Goal: Task Accomplishment & Management: Use online tool/utility

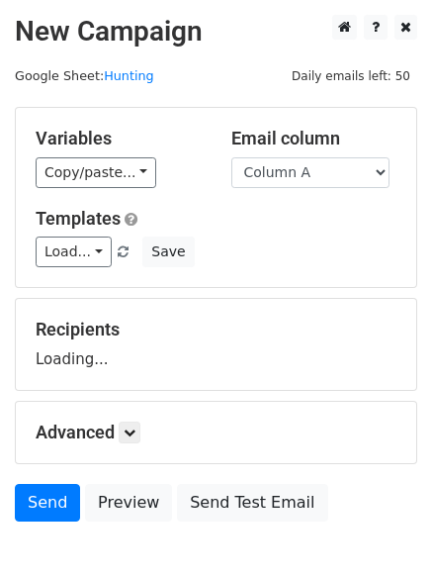
scroll to position [112, 0]
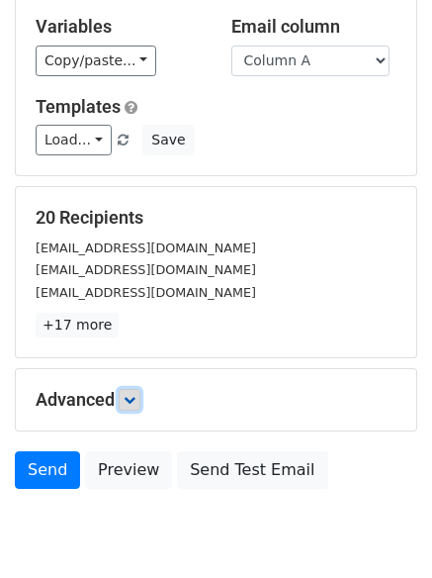
click at [140, 402] on link at bounding box center [130, 400] width 22 height 22
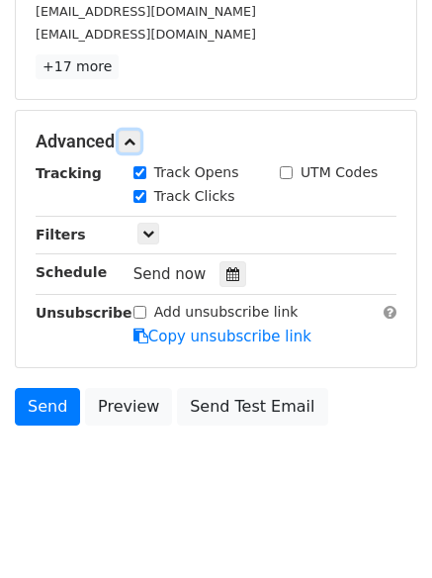
scroll to position [385, 0]
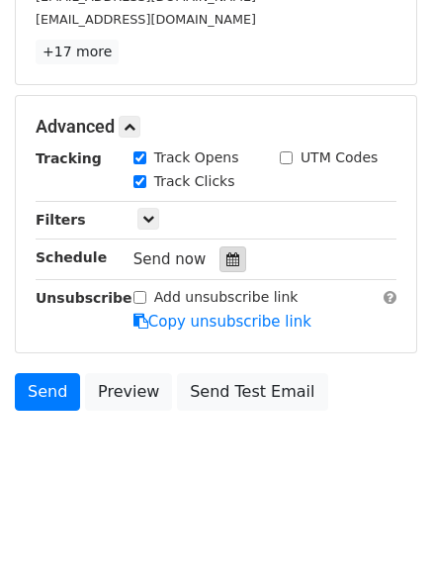
click at [227, 265] on icon at bounding box center [233, 259] width 13 height 14
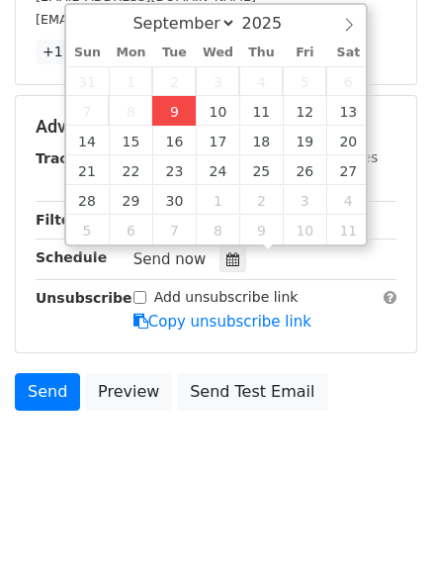
type input "2025-09-09 14:11"
type input "02"
type input "11"
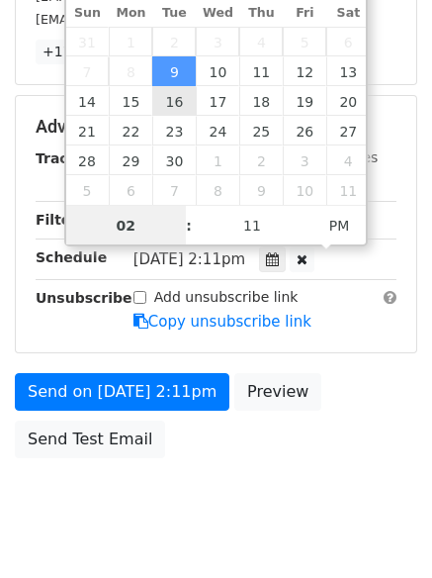
scroll to position [1, 0]
type input "4"
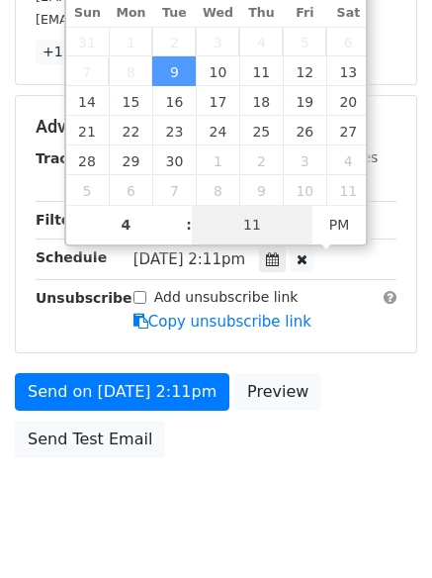
type input "2025-09-09 16:11"
type input "04"
type input "1"
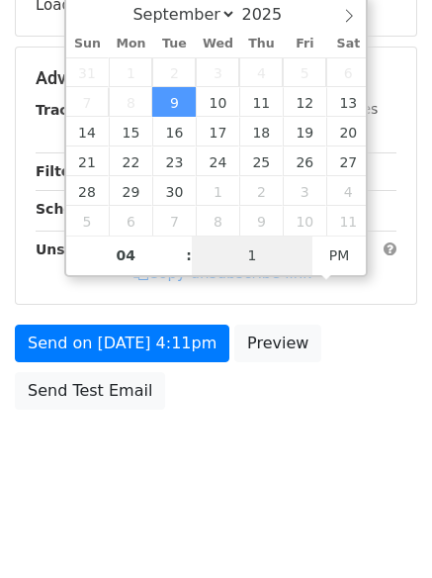
scroll to position [353, 0]
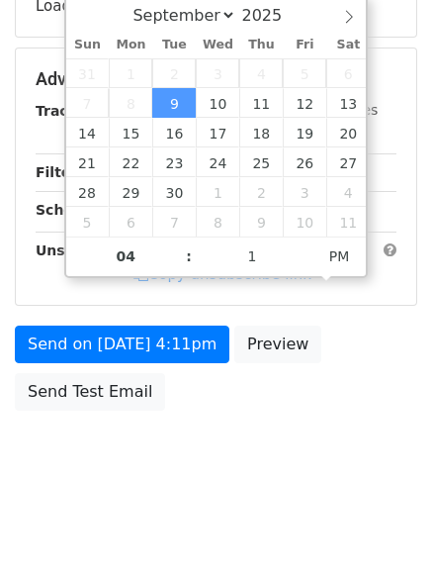
type input "2025-09-09 16:01"
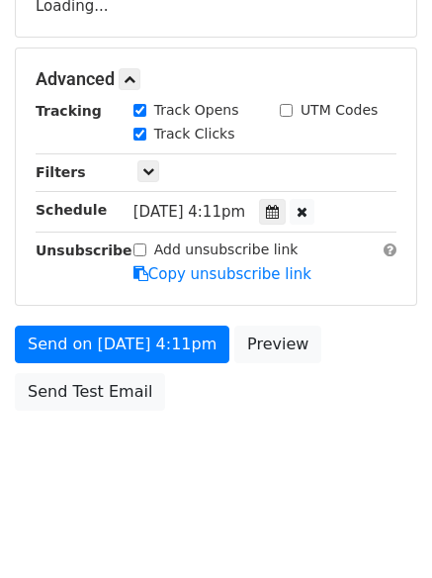
click at [196, 525] on html "New Campaign Daily emails left: 50 Google Sheet: Hunting Variables Copy/paste..…" at bounding box center [216, 113] width 432 height 932
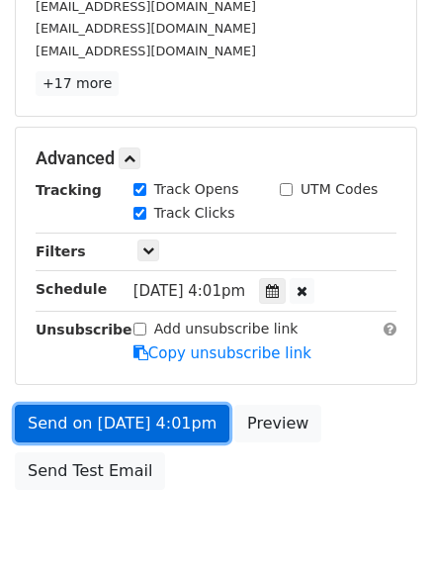
click at [118, 415] on link "Send on Sep 9 at 4:01pm" at bounding box center [122, 424] width 215 height 38
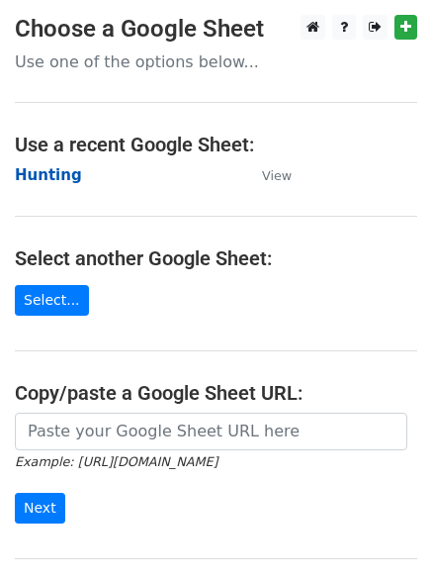
click at [53, 172] on strong "Hunting" at bounding box center [48, 175] width 67 height 18
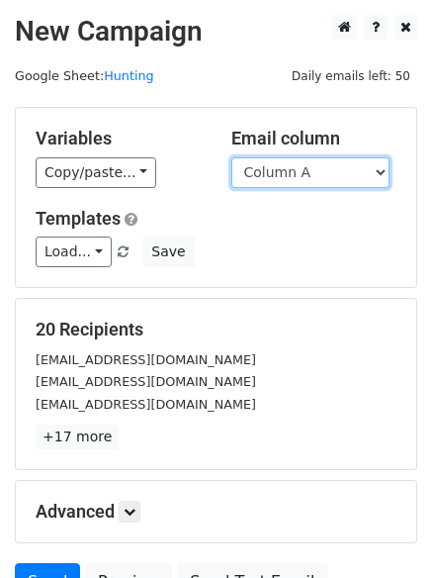
drag, startPoint x: 0, startPoint y: 0, endPoint x: 306, endPoint y: 166, distance: 347.9
click at [306, 166] on select "Column A Column B Column C Column D Column E" at bounding box center [310, 172] width 158 height 31
select select "Column B"
click at [231, 157] on select "Column A Column B Column C Column D Column E" at bounding box center [310, 172] width 158 height 31
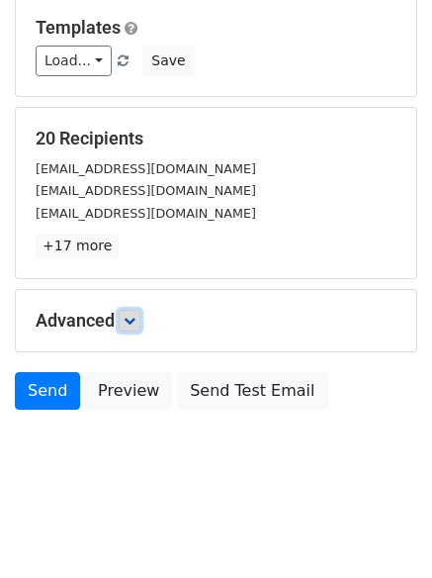
click at [136, 315] on icon at bounding box center [130, 321] width 12 height 12
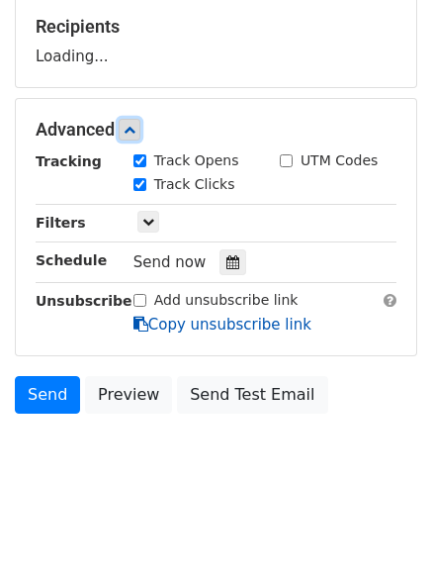
scroll to position [306, 0]
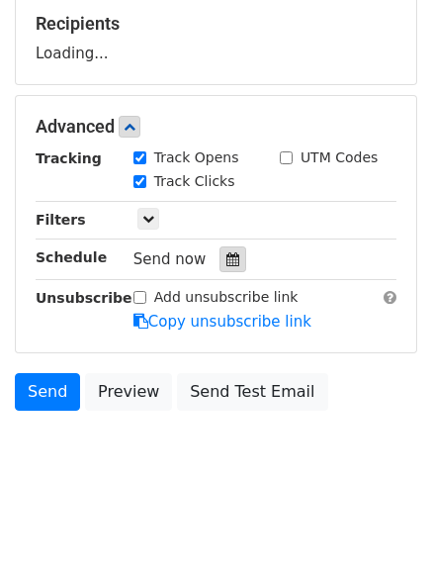
click at [220, 250] on div at bounding box center [233, 259] width 27 height 26
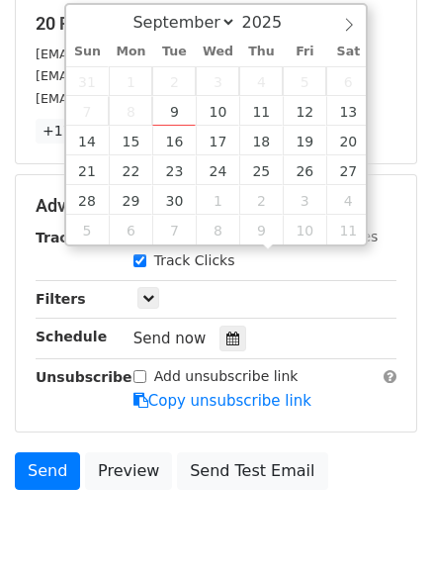
click at [210, 93] on span "3" at bounding box center [218, 81] width 44 height 30
type input "2025-09-10 12:00"
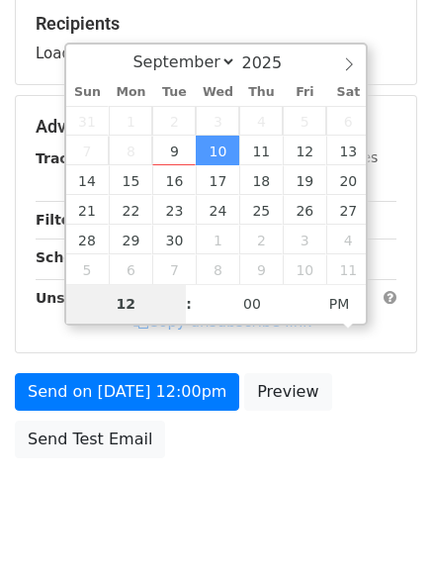
type input "5"
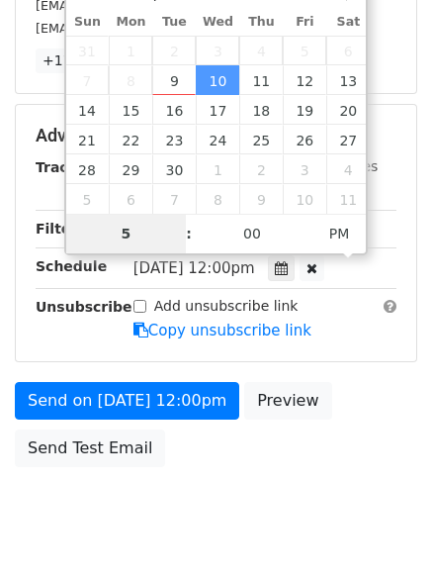
scroll to position [432, 0]
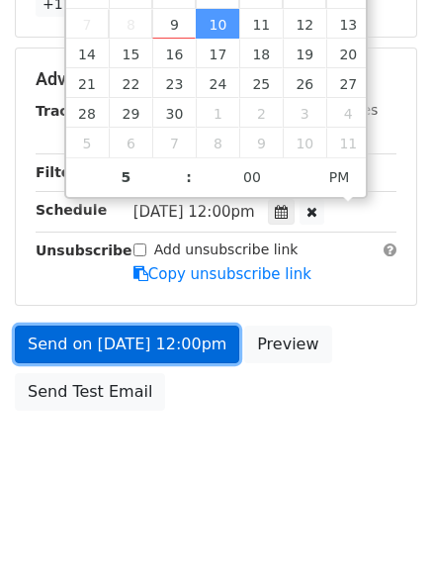
type input "2025-09-10 17:00"
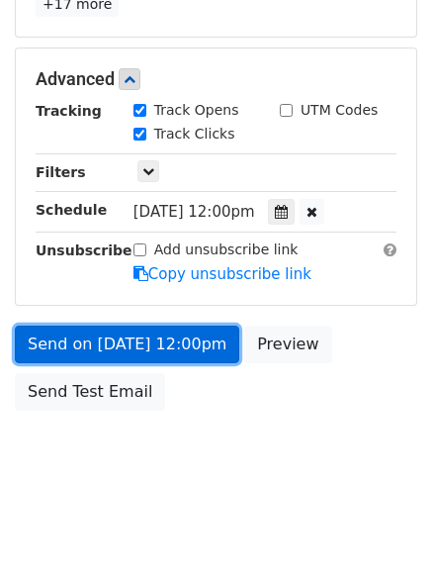
click at [126, 339] on link "Send on Sep 10 at 12:00pm" at bounding box center [127, 344] width 225 height 38
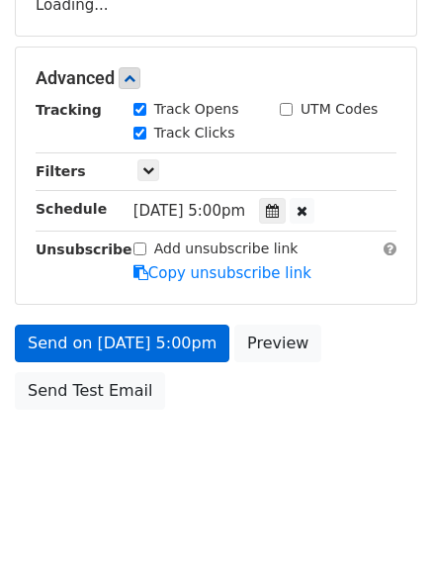
scroll to position [353, 0]
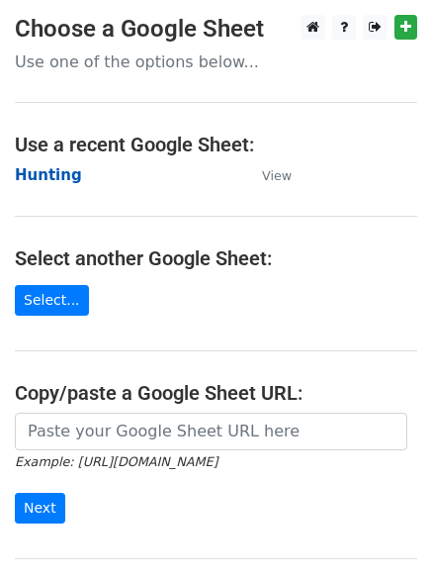
click at [28, 170] on strong "Hunting" at bounding box center [48, 175] width 67 height 18
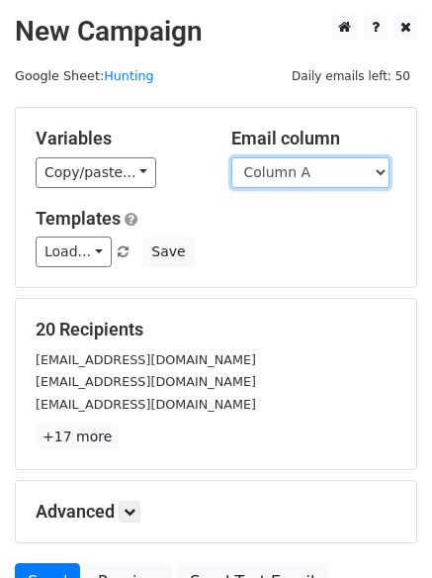
click at [330, 173] on select "Column A Column B Column C Column D Column E" at bounding box center [310, 172] width 158 height 31
select select "Column C"
click at [231, 157] on select "Column A Column B Column C Column D Column E" at bounding box center [310, 172] width 158 height 31
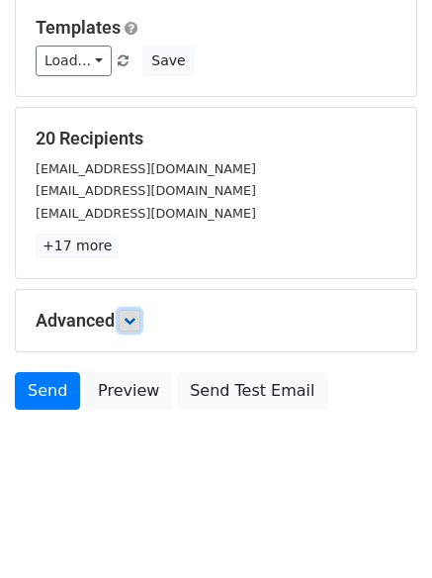
click at [134, 327] on link at bounding box center [130, 321] width 22 height 22
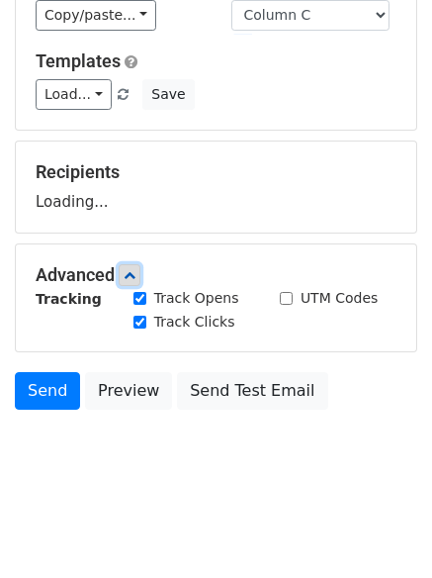
scroll to position [191, 0]
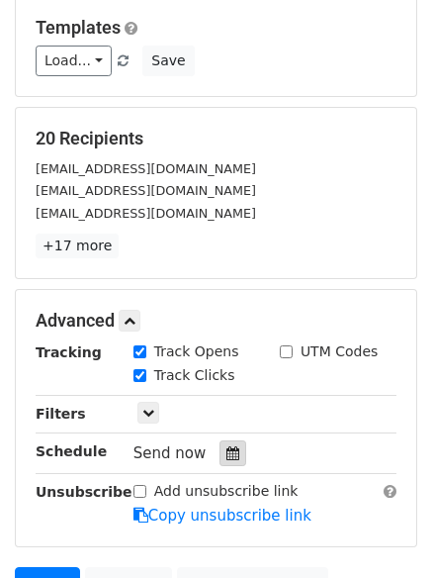
click at [227, 456] on icon at bounding box center [233, 453] width 13 height 14
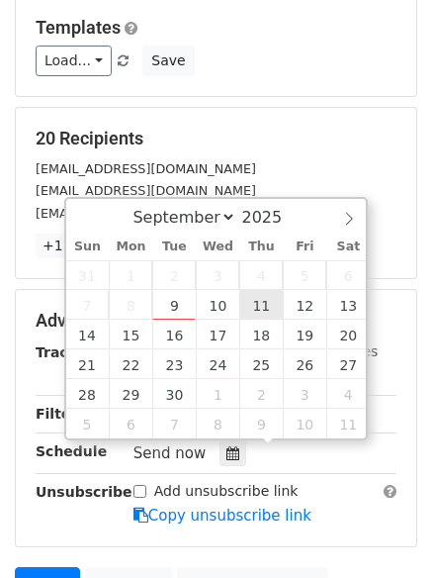
type input "2025-09-11 12:00"
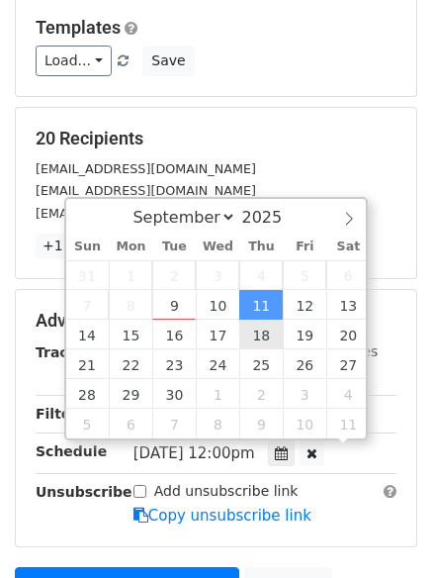
scroll to position [1, 0]
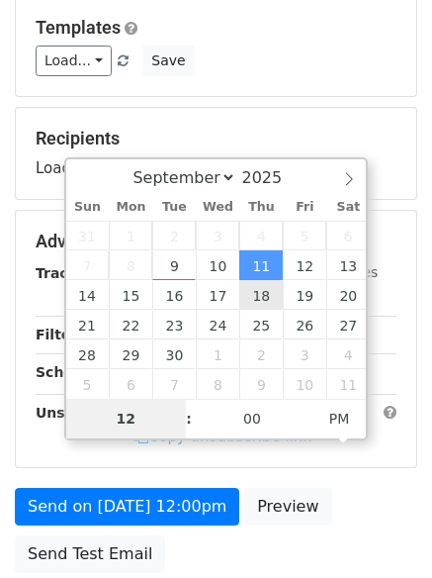
type input "6"
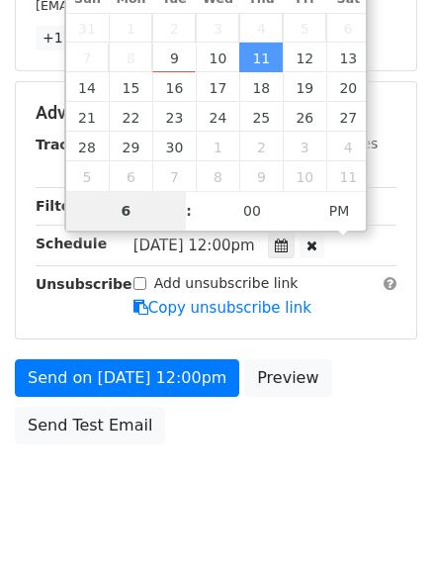
scroll to position [432, 0]
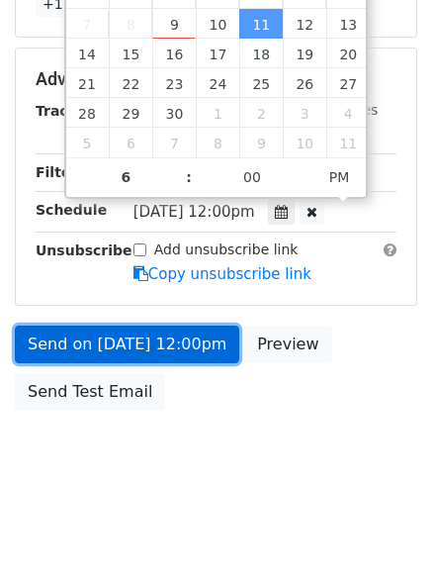
type input "2025-09-11 18:00"
click at [116, 341] on link "Send on Sep 11 at 12:00pm" at bounding box center [127, 344] width 225 height 38
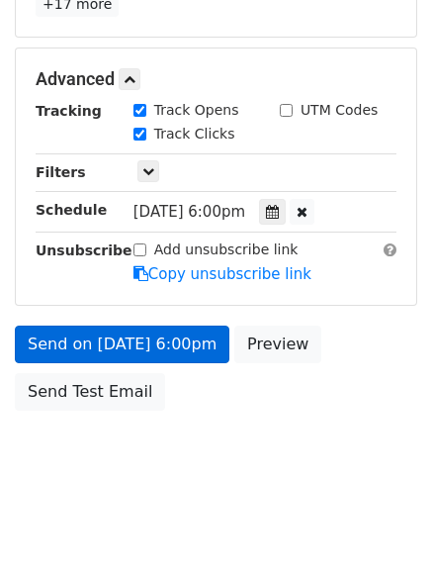
scroll to position [353, 0]
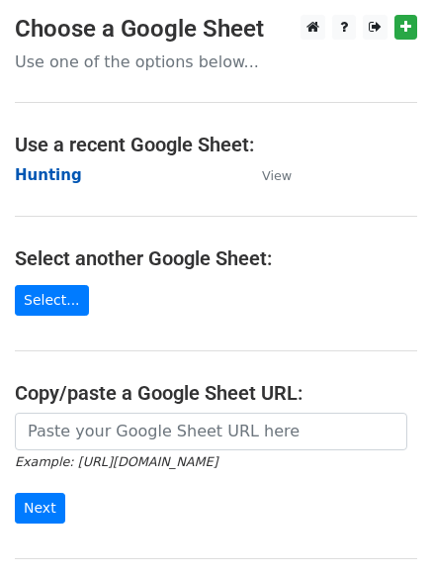
click at [53, 181] on strong "Hunting" at bounding box center [48, 175] width 67 height 18
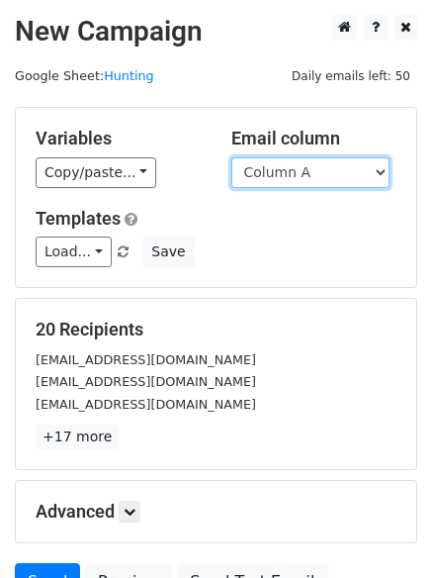
drag, startPoint x: 0, startPoint y: 0, endPoint x: 319, endPoint y: 169, distance: 360.7
click at [319, 169] on select "Column A Column B Column C Column D Column E" at bounding box center [310, 172] width 158 height 31
select select "Column C"
click at [231, 157] on select "Column A Column B Column C Column D Column E" at bounding box center [310, 172] width 158 height 31
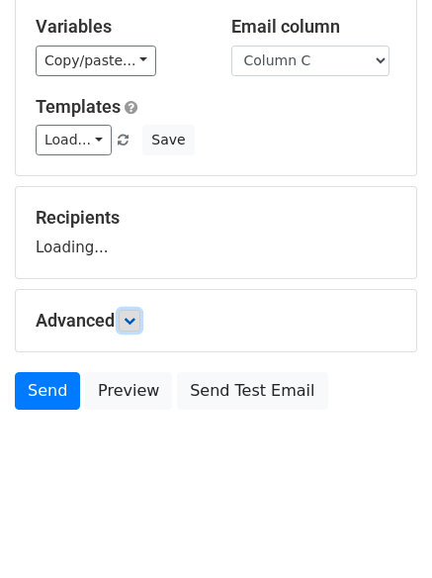
click at [127, 323] on link at bounding box center [130, 321] width 22 height 22
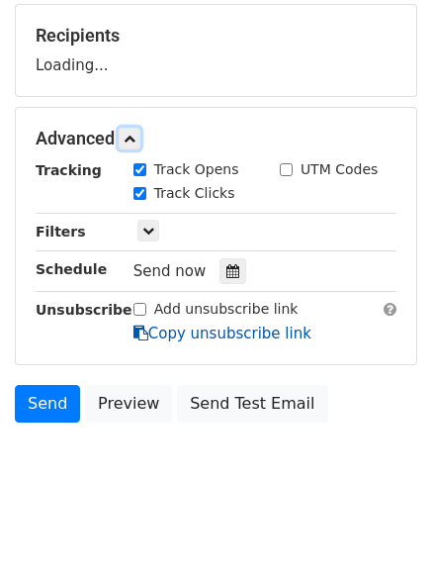
scroll to position [302, 0]
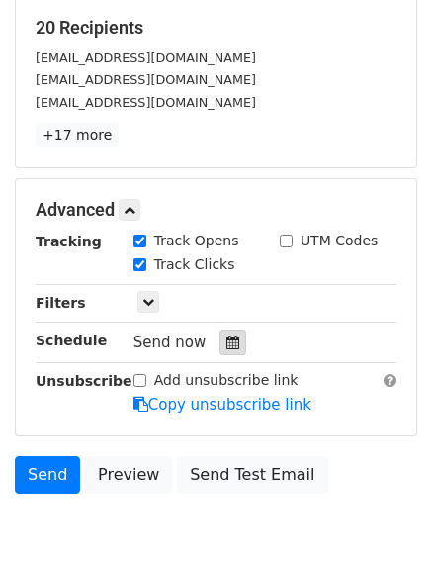
click at [227, 341] on icon at bounding box center [233, 342] width 13 height 14
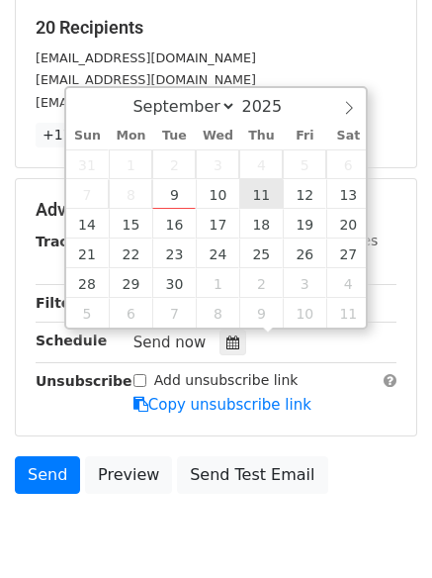
type input "2025-09-11 12:00"
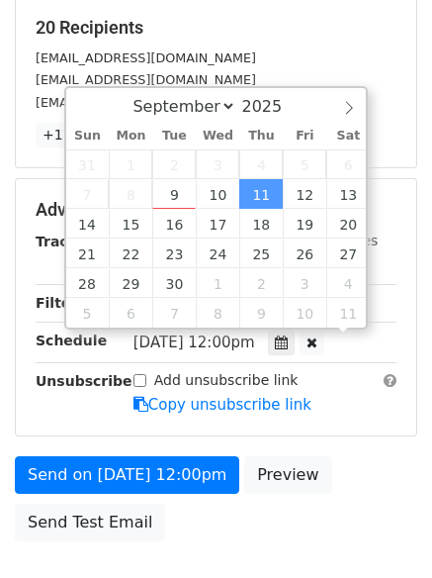
scroll to position [1, 0]
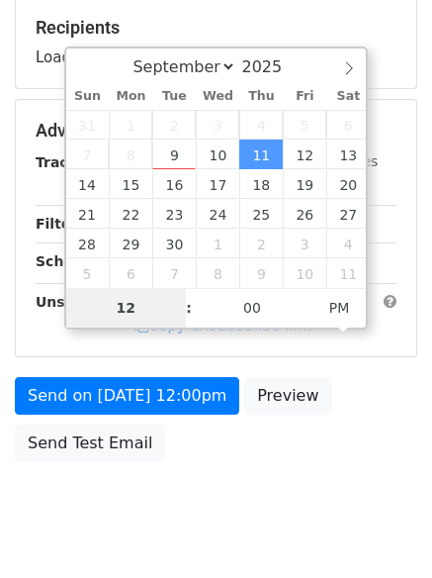
type input "6"
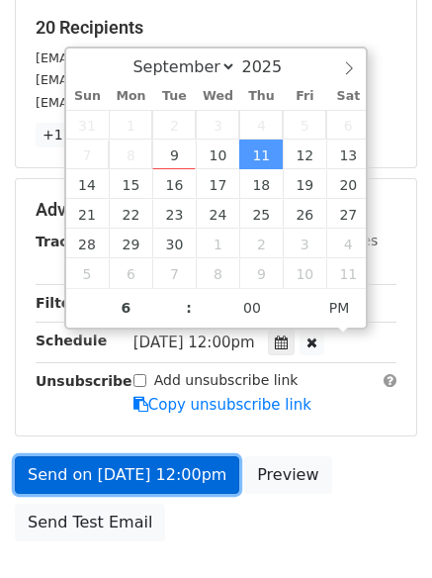
type input "2025-09-11 18:00"
click at [144, 471] on link "Send on Sep 11 at 12:00pm" at bounding box center [127, 475] width 225 height 38
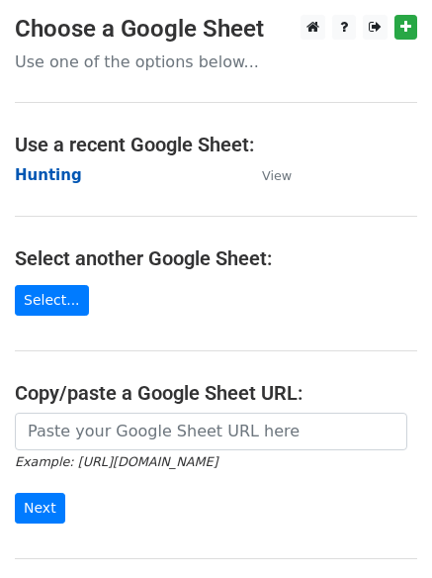
click at [65, 176] on strong "Hunting" at bounding box center [48, 175] width 67 height 18
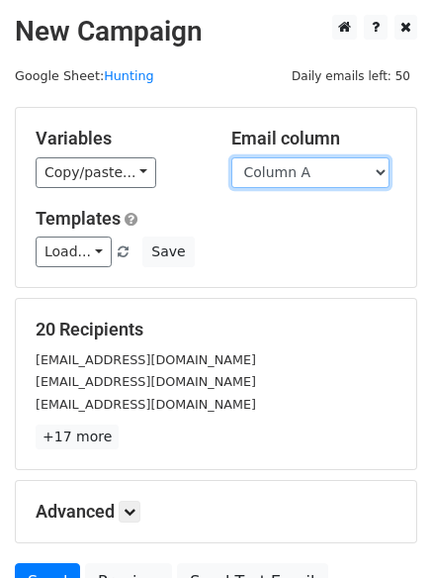
click at [331, 171] on select "Column A Column B Column C Column D Column E" at bounding box center [310, 172] width 158 height 31
select select "Column D"
click at [231, 157] on select "Column A Column B Column C Column D Column E" at bounding box center [310, 172] width 158 height 31
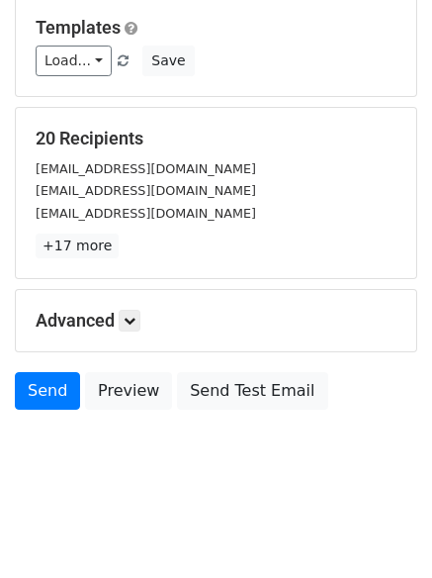
click at [132, 336] on div "Advanced Tracking Track Opens UTM Codes Track Clicks Filters Only include sprea…" at bounding box center [216, 320] width 401 height 61
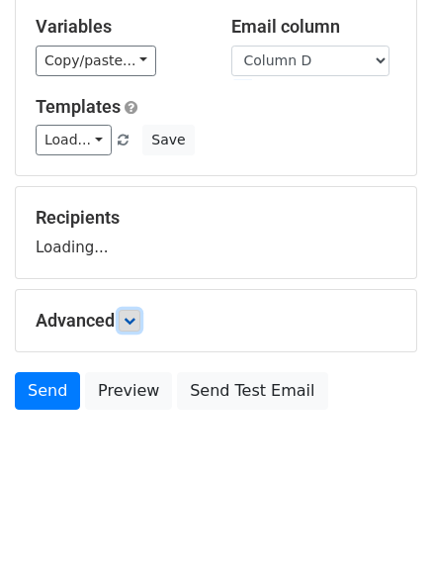
click at [134, 328] on link at bounding box center [130, 321] width 22 height 22
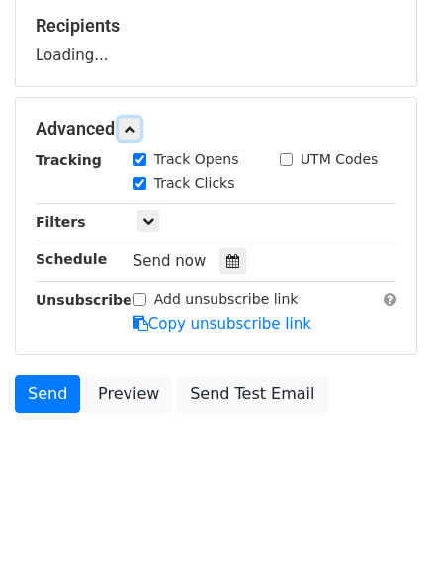
scroll to position [306, 0]
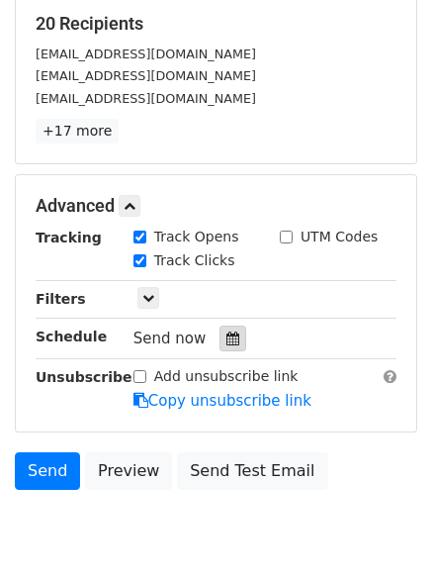
click at [221, 347] on div at bounding box center [233, 338] width 27 height 26
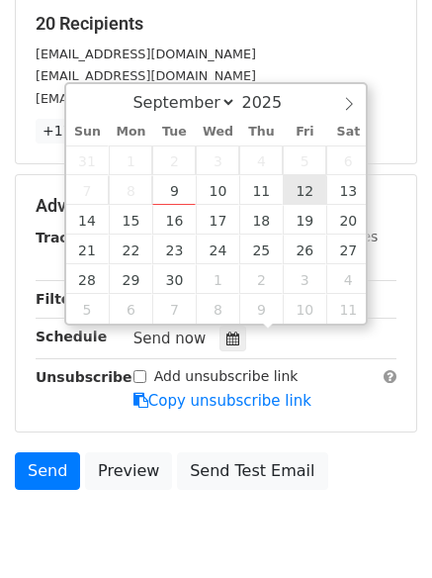
type input "2025-09-12 12:00"
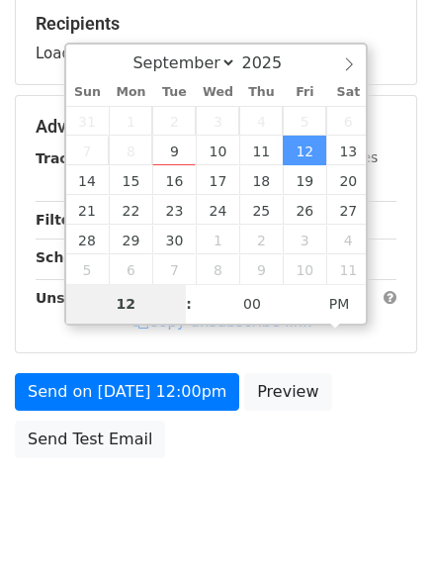
type input "7"
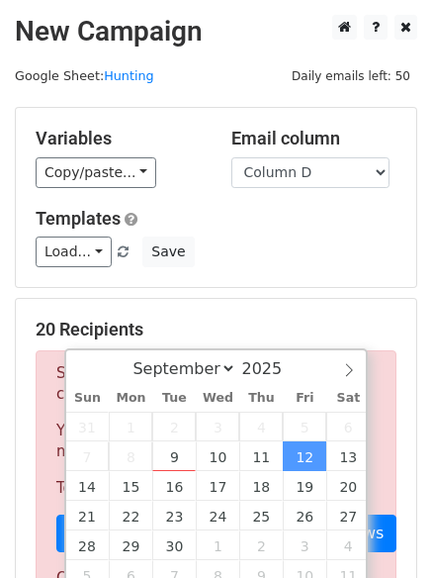
scroll to position [506, 0]
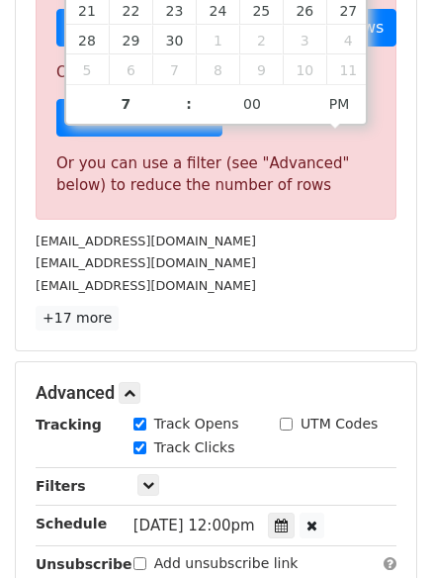
type input "2025-09-12 19:00"
click at [225, 349] on div "20 Recipients Sorry, you don't have enough daily email credits to send these em…" at bounding box center [216, 71] width 401 height 557
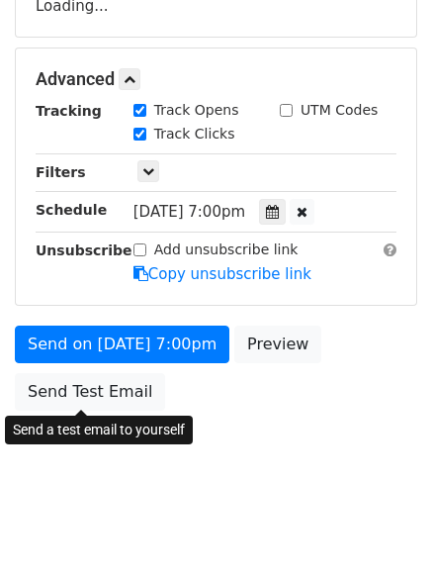
scroll to position [432, 0]
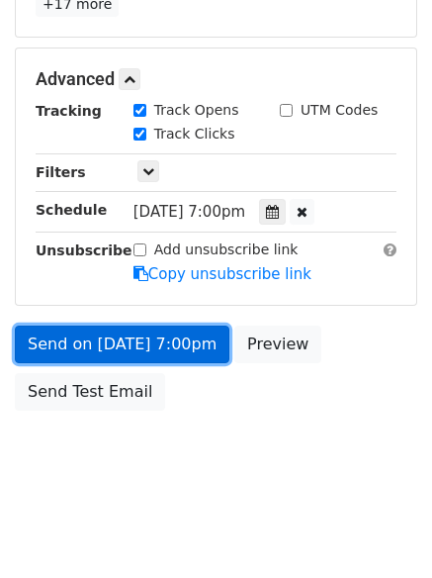
click at [128, 345] on link "Send on Sep 12 at 7:00pm" at bounding box center [122, 344] width 215 height 38
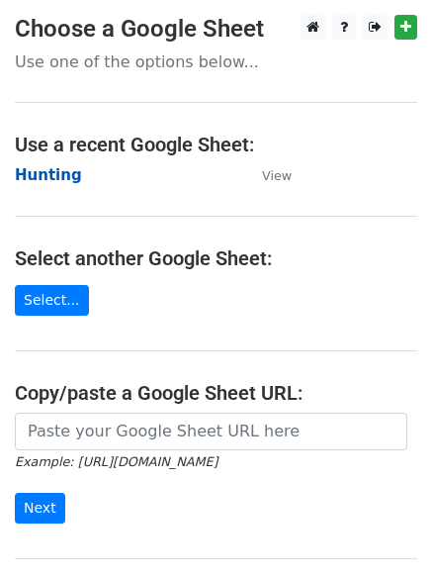
click at [57, 173] on strong "Hunting" at bounding box center [48, 175] width 67 height 18
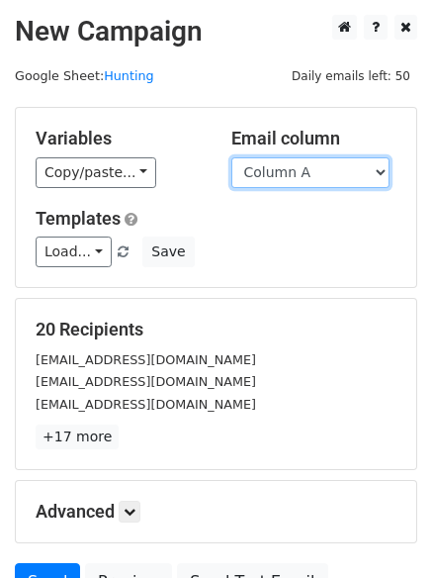
click at [356, 167] on select "Column A Column B Column C Column D Column E" at bounding box center [310, 172] width 158 height 31
select select "Column E"
click at [231, 157] on select "Column A Column B Column C Column D Column E" at bounding box center [310, 172] width 158 height 31
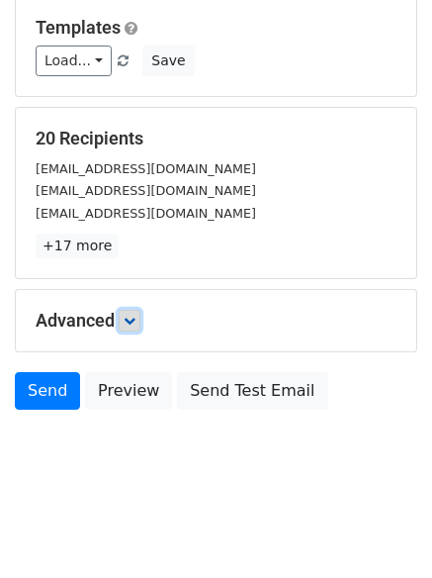
click at [134, 329] on link at bounding box center [130, 321] width 22 height 22
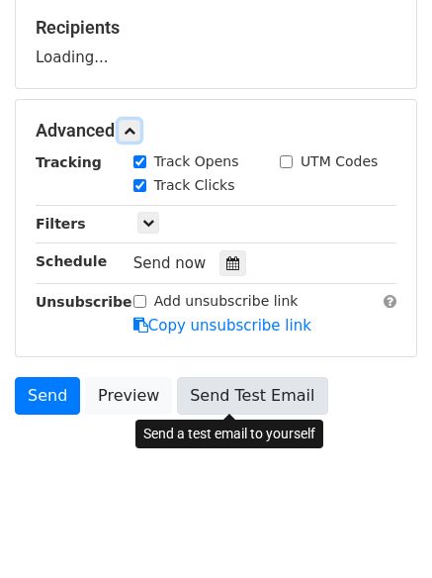
scroll to position [303, 0]
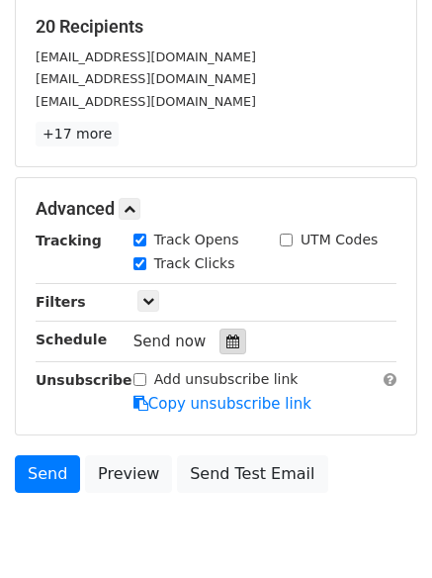
click at [227, 341] on icon at bounding box center [233, 341] width 13 height 14
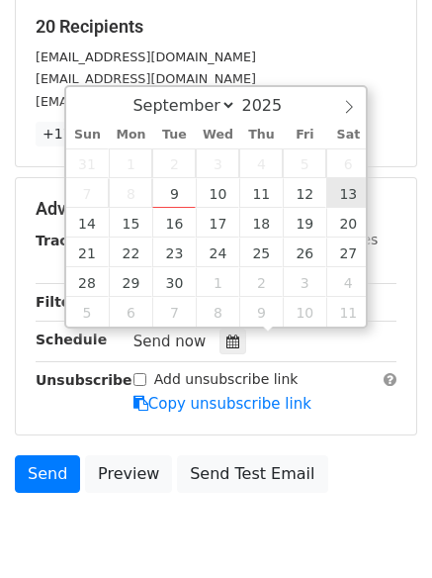
type input "2025-09-13 12:00"
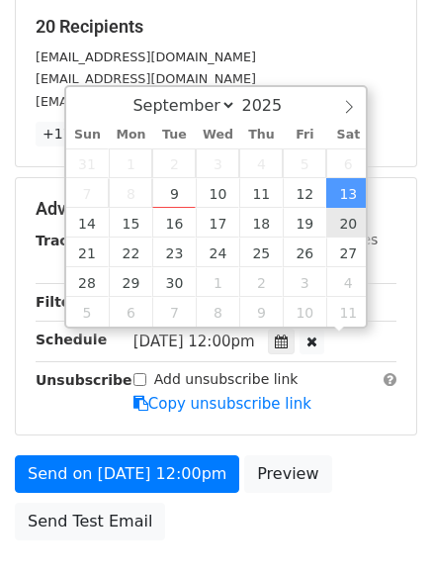
scroll to position [1, 0]
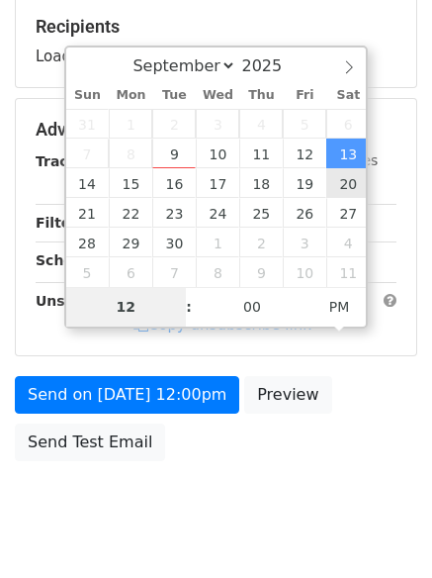
type input "8"
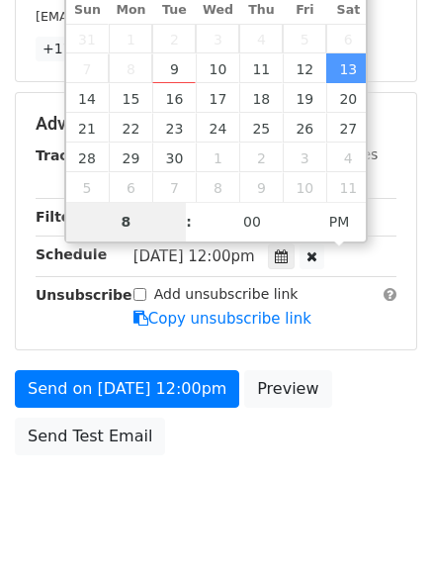
scroll to position [432, 0]
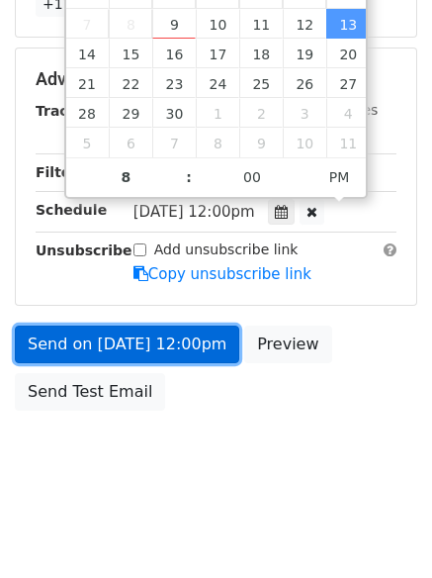
type input "2025-09-13 20:00"
click at [122, 334] on link "Send on Sep 13 at 12:00pm" at bounding box center [127, 344] width 225 height 38
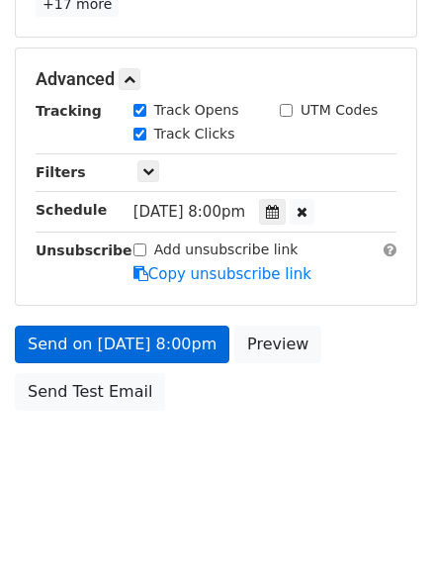
scroll to position [353, 0]
